Goal: Communication & Community: Share content

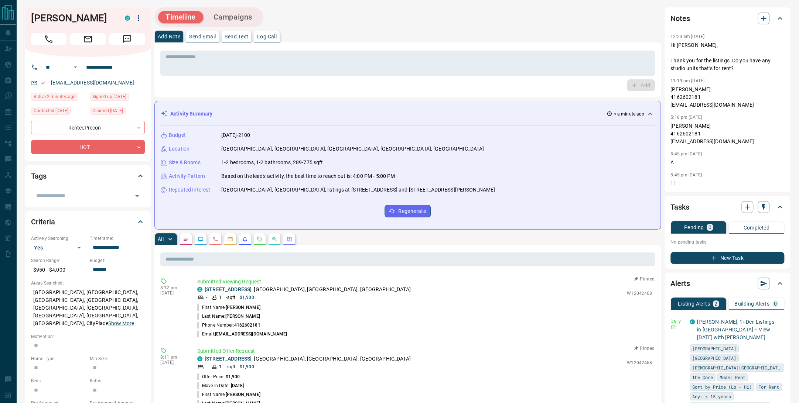
click at [274, 38] on p "Log Call" at bounding box center [267, 36] width 20 height 5
click at [642, 83] on button "Log Call" at bounding box center [639, 85] width 29 height 12
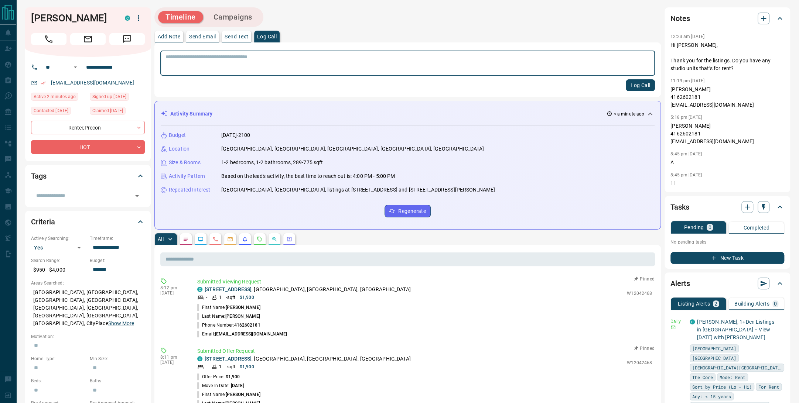
click at [236, 35] on p "Send Text" at bounding box center [236, 36] width 24 height 5
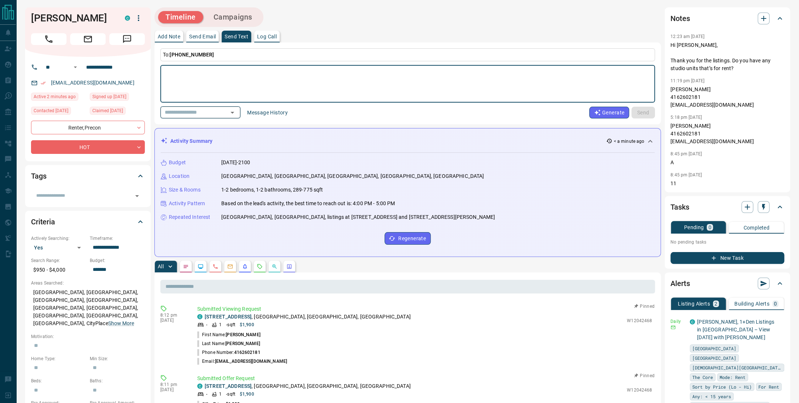
click at [234, 112] on icon "Open" at bounding box center [232, 113] width 4 height 2
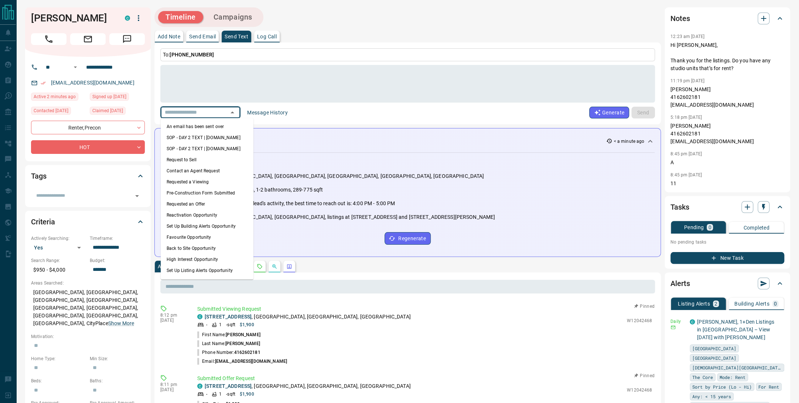
click at [217, 127] on li "An email has been sent over" at bounding box center [207, 126] width 93 height 11
type textarea "**********"
type input "**********"
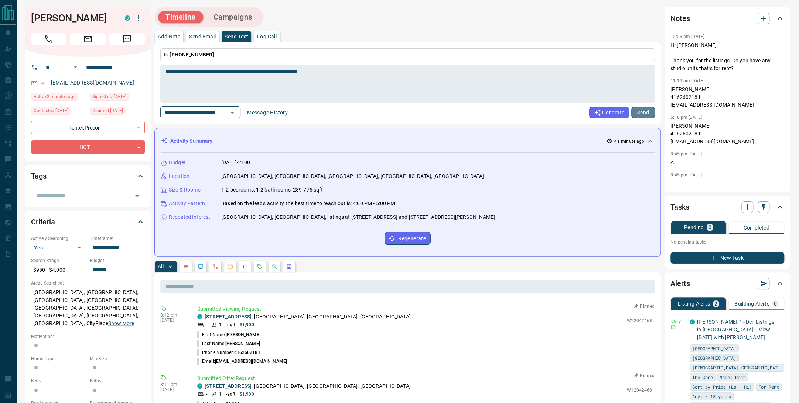
click at [642, 113] on button "Send" at bounding box center [643, 113] width 24 height 12
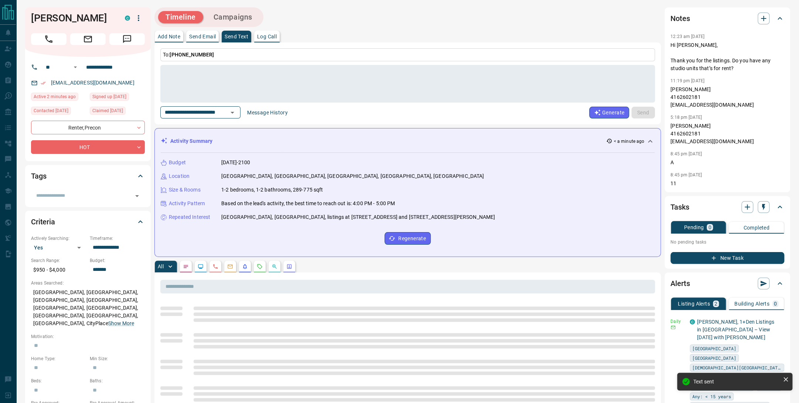
click at [278, 36] on button "Log Call" at bounding box center [266, 37] width 25 height 12
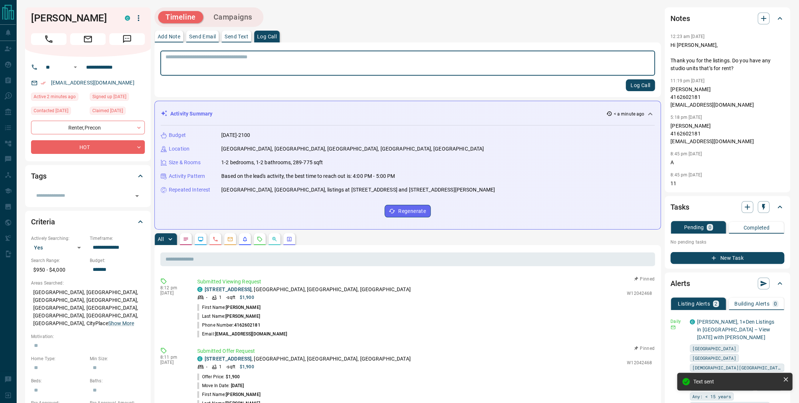
drag, startPoint x: 642, startPoint y: 83, endPoint x: 601, endPoint y: 73, distance: 42.5
click at [642, 83] on button "Log Call" at bounding box center [639, 85] width 29 height 12
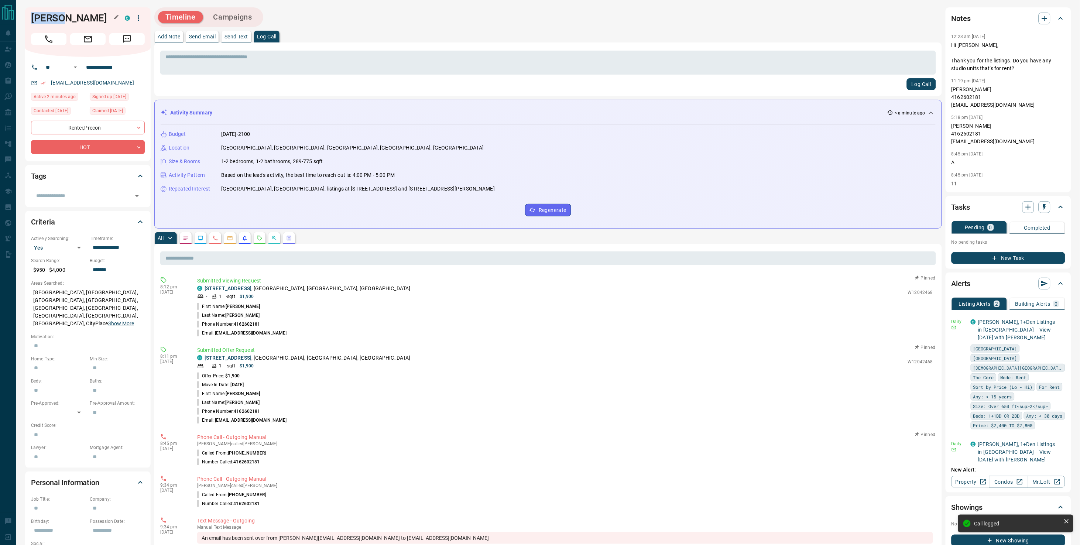
drag, startPoint x: 62, startPoint y: 19, endPoint x: 31, endPoint y: 21, distance: 31.4
click at [31, 21] on h1 "[PERSON_NAME]" at bounding box center [72, 18] width 83 height 12
copy h1 "[PERSON_NAME]"
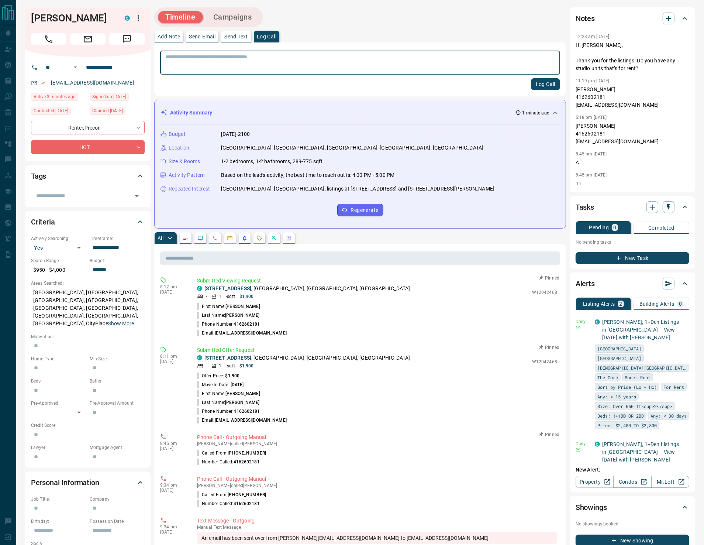
click at [229, 14] on button "Campaigns" at bounding box center [233, 17] width 54 height 12
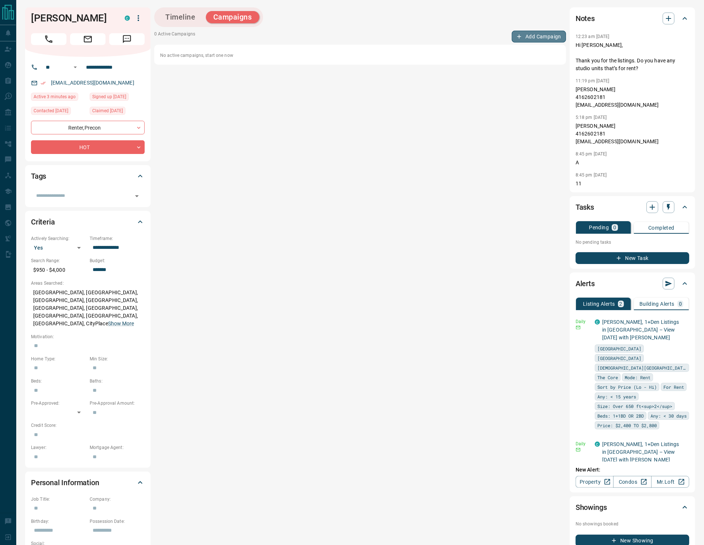
click at [532, 37] on button "Add Campaign" at bounding box center [539, 37] width 54 height 12
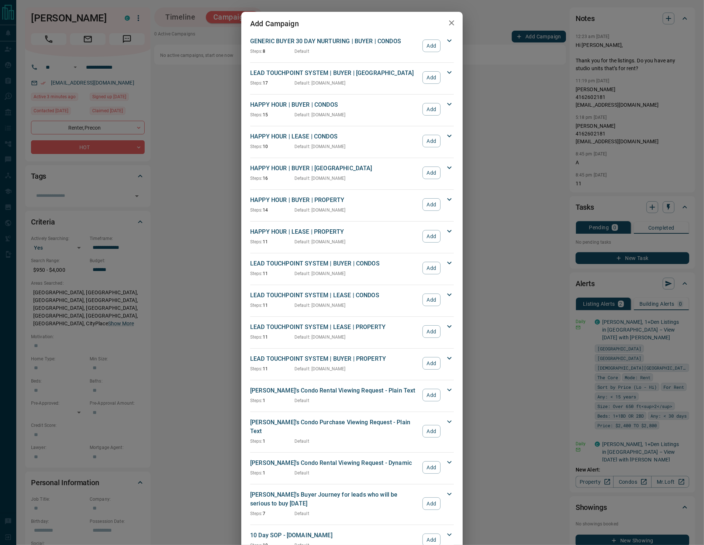
scroll to position [704, 0]
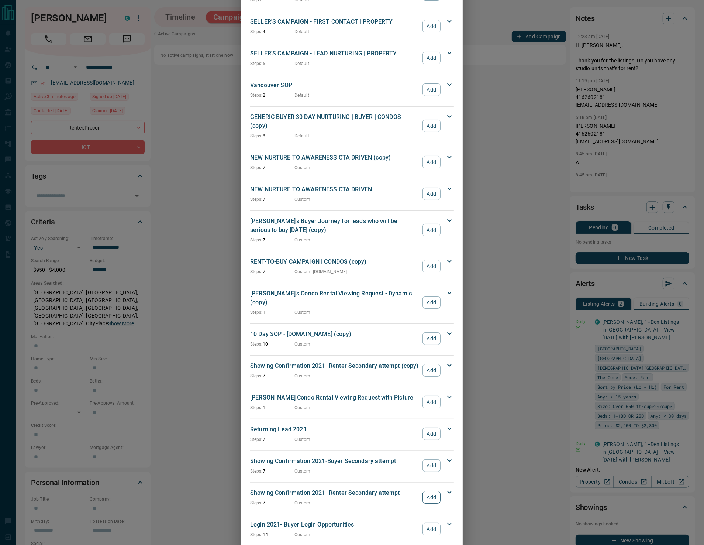
click at [432, 491] on button "Add" at bounding box center [432, 497] width 18 height 13
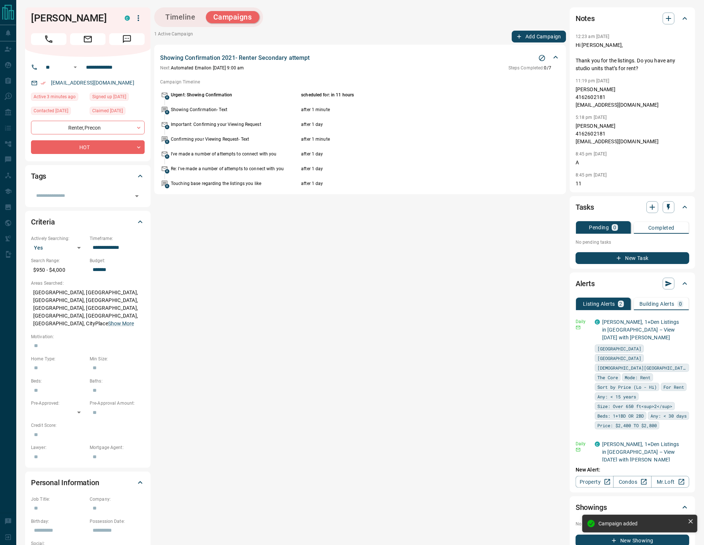
click at [545, 36] on button "Add Campaign" at bounding box center [539, 37] width 54 height 12
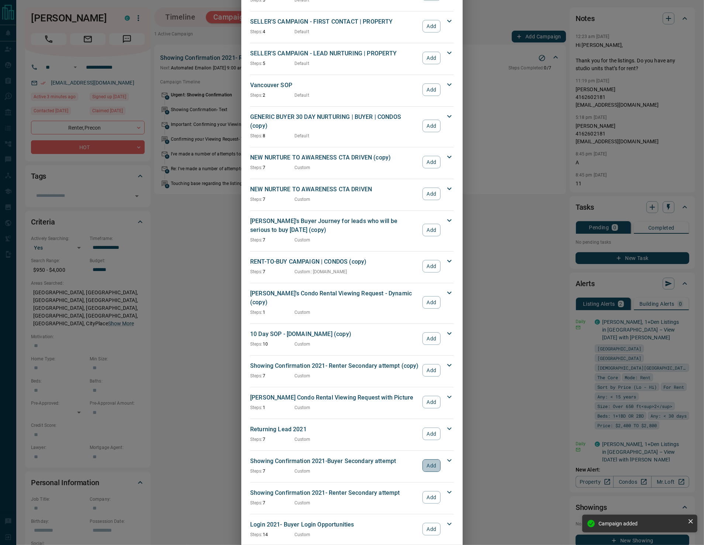
click at [431, 459] on button "Add" at bounding box center [432, 465] width 18 height 13
